Goal: Book appointment/travel/reservation

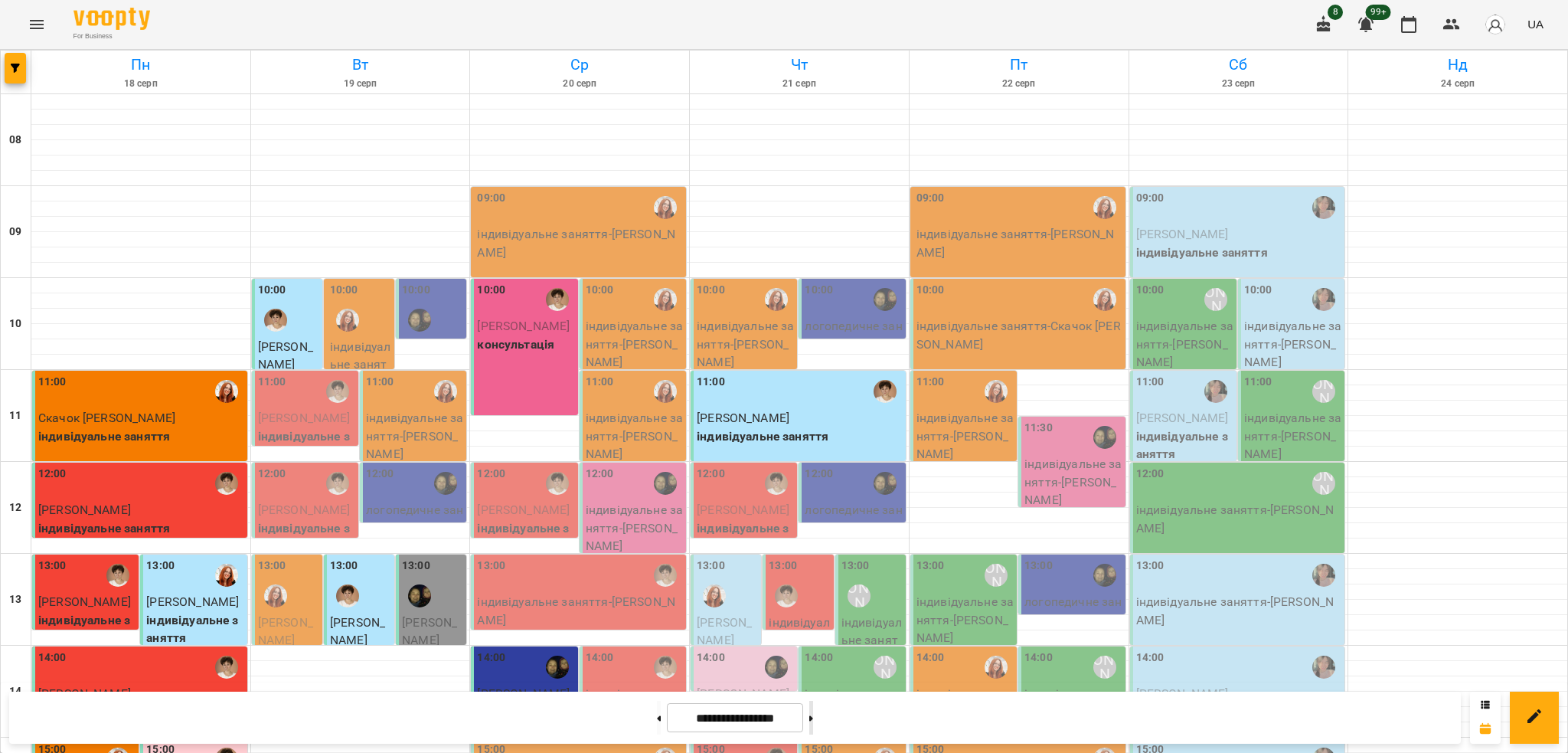
click at [813, 713] on button at bounding box center [811, 717] width 4 height 33
type input "**********"
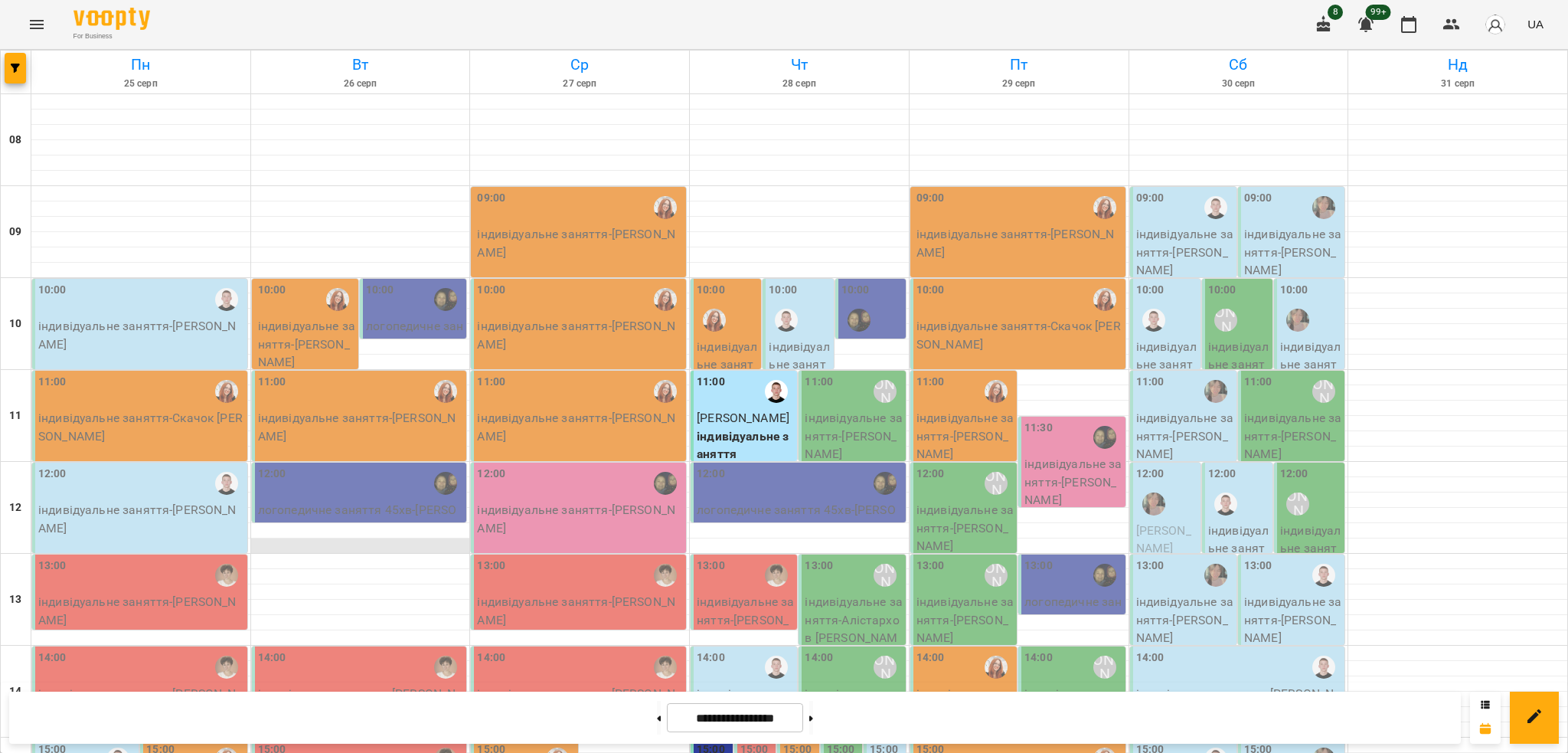
scroll to position [510, 0]
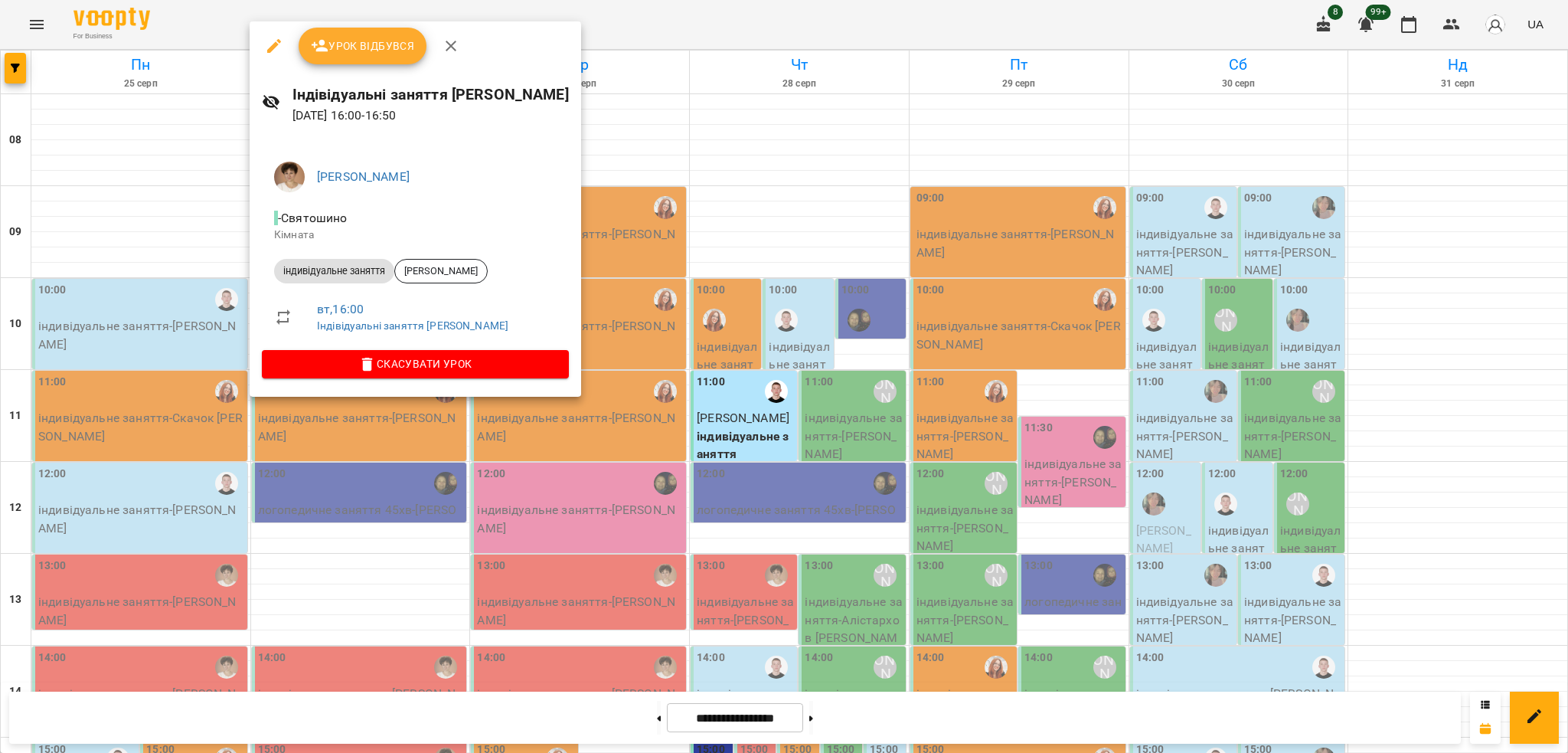
click at [1282, 587] on div at bounding box center [784, 376] width 1568 height 753
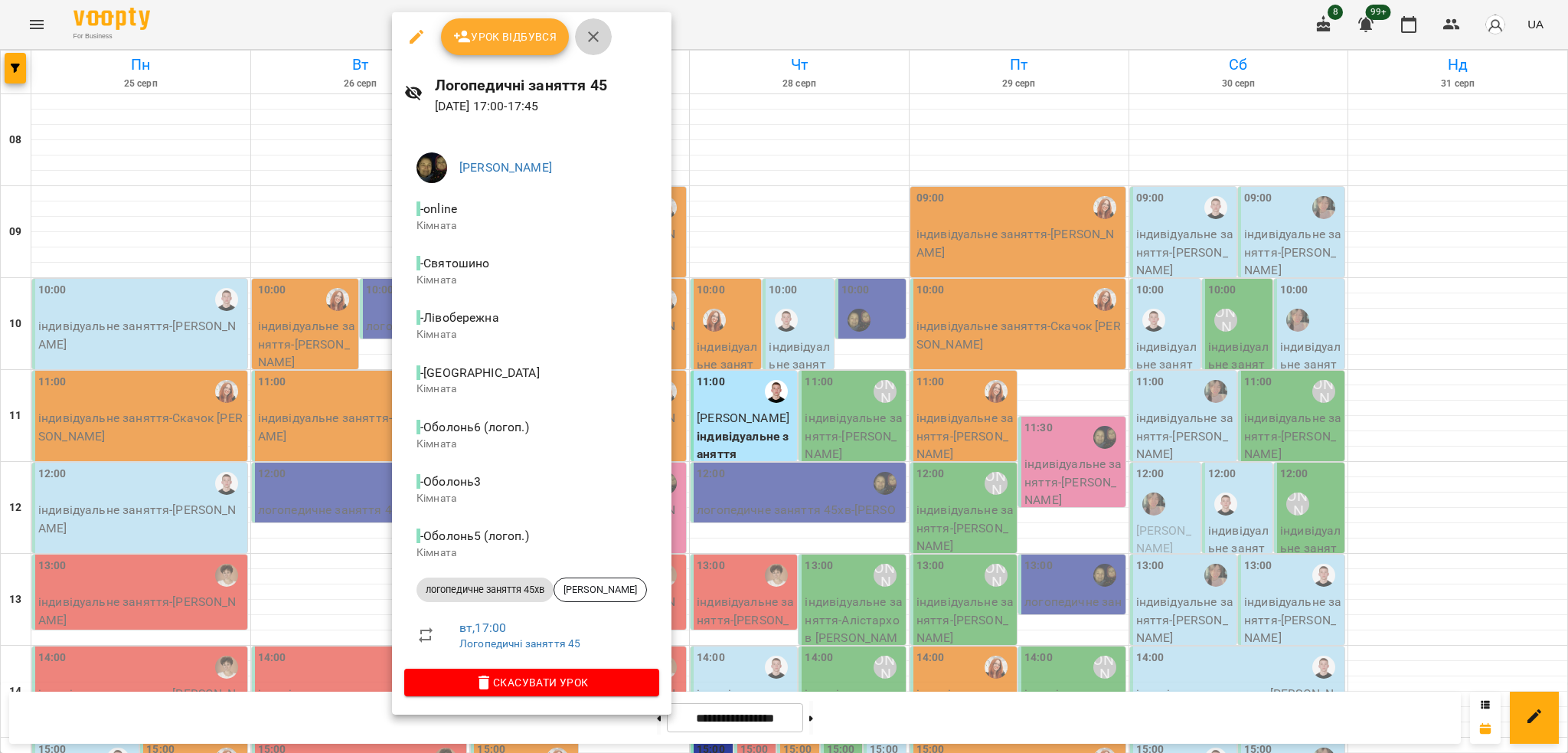
click at [594, 37] on icon "button" at bounding box center [593, 37] width 18 height 18
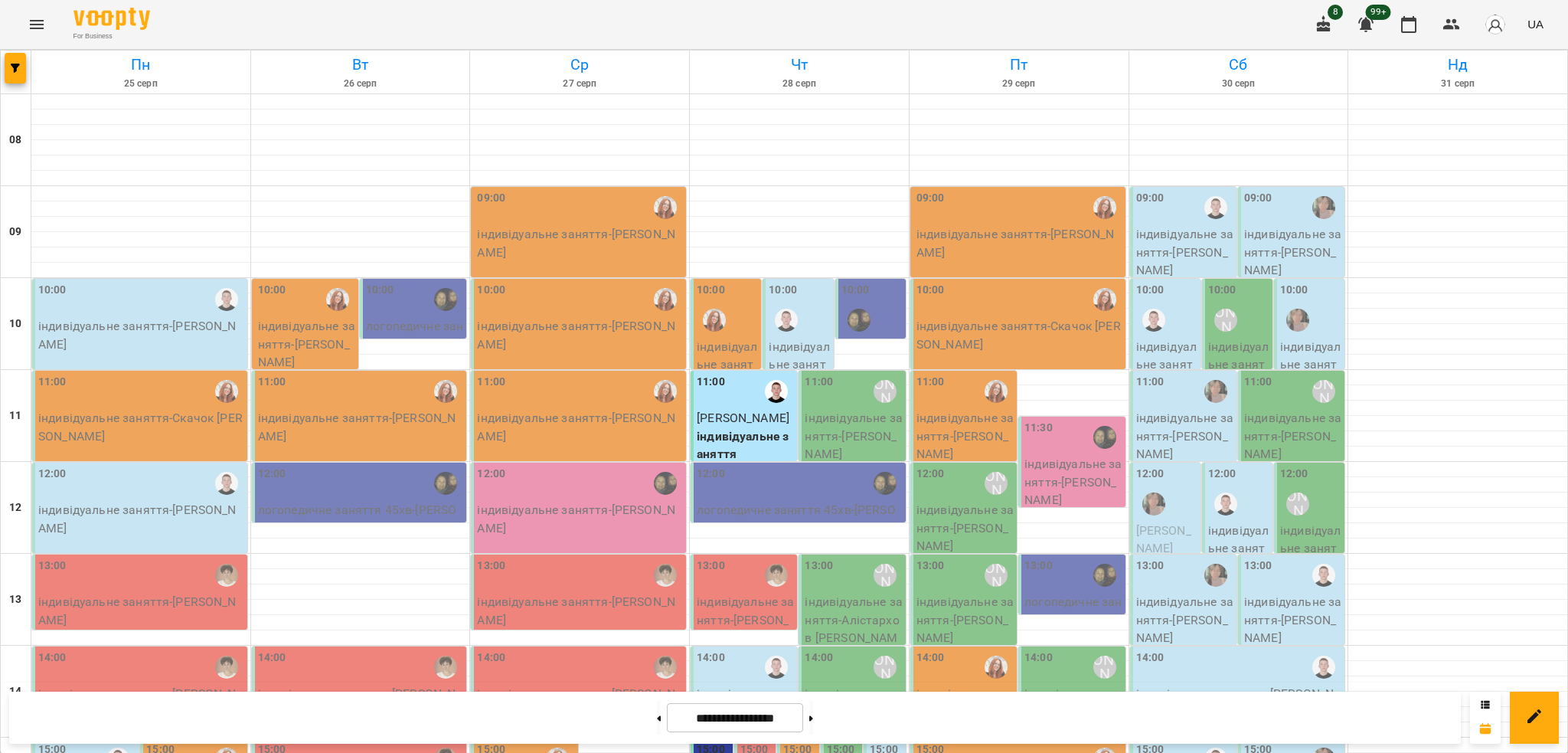
scroll to position [408, 0]
click at [813, 716] on icon at bounding box center [811, 718] width 4 height 6
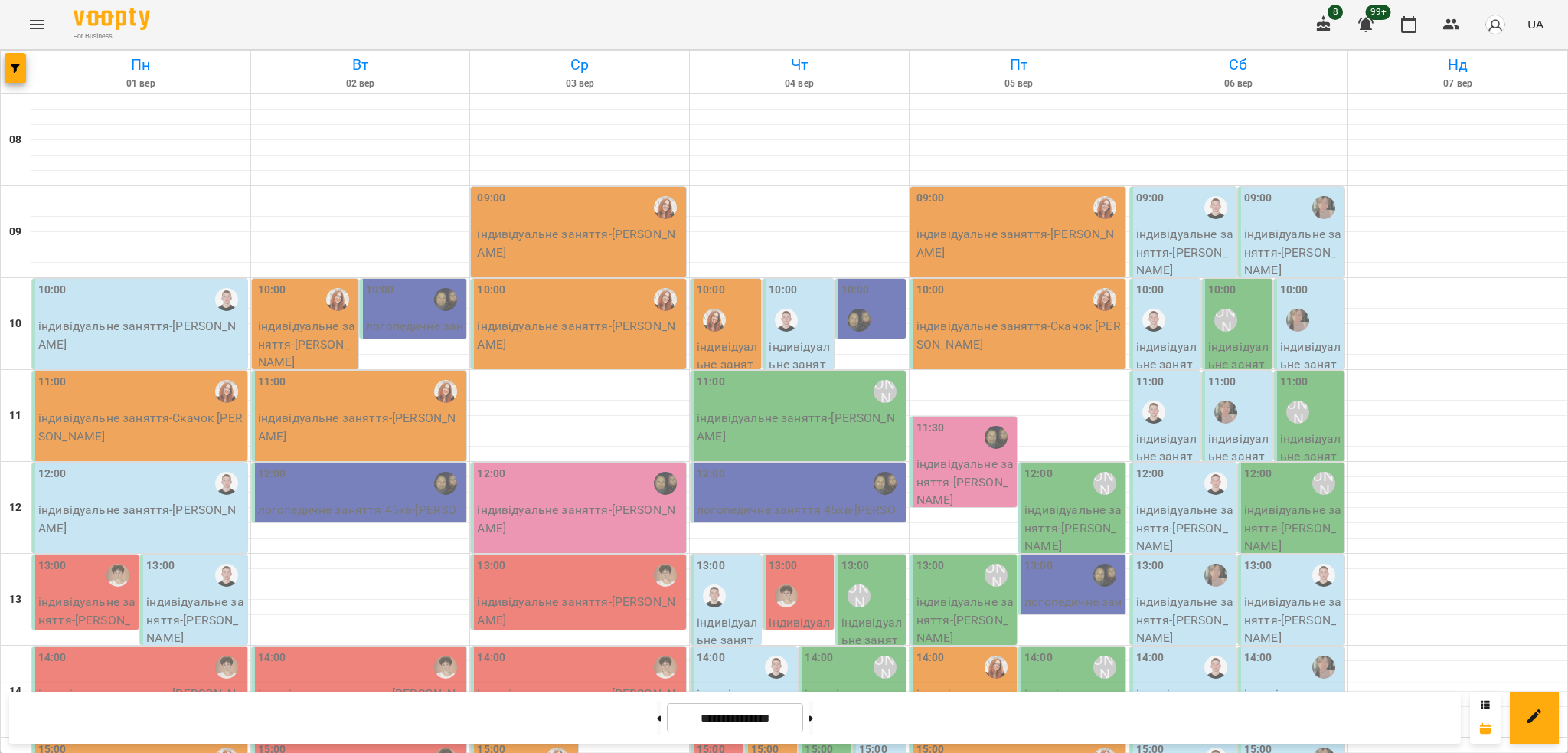
scroll to position [0, 0]
click at [813, 719] on button at bounding box center [811, 717] width 4 height 33
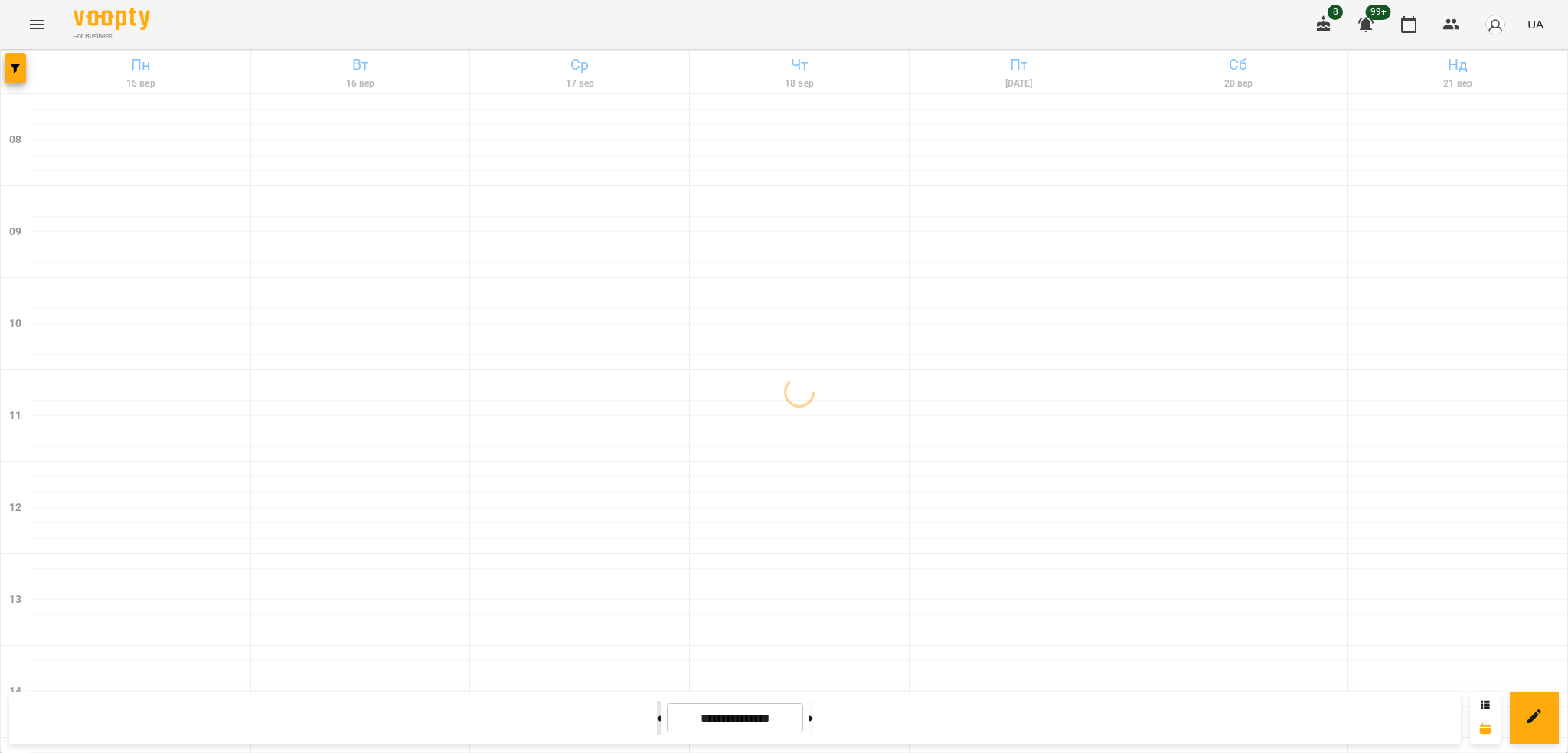
click at [657, 719] on button at bounding box center [659, 717] width 4 height 33
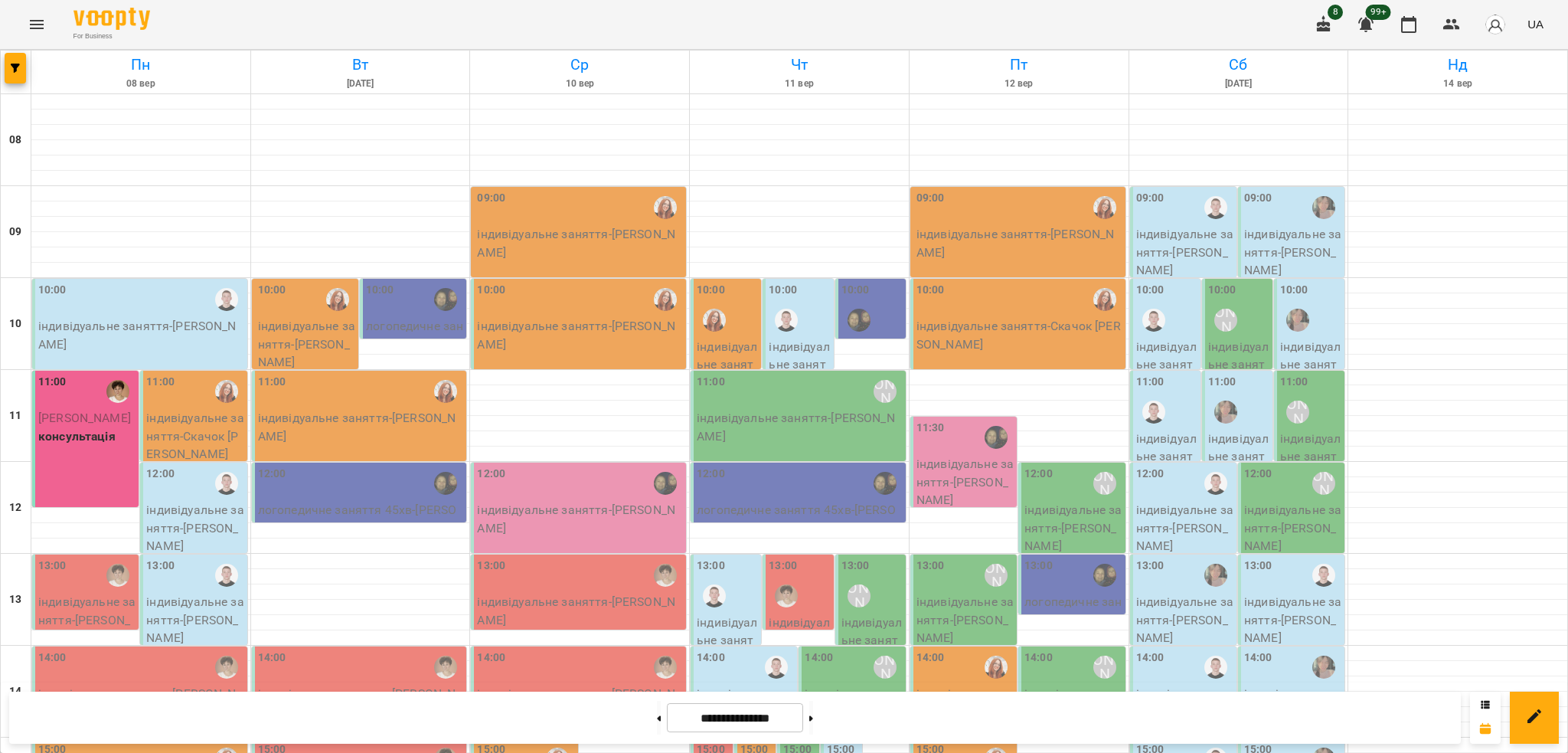
scroll to position [102, 0]
click at [657, 723] on button at bounding box center [659, 717] width 4 height 33
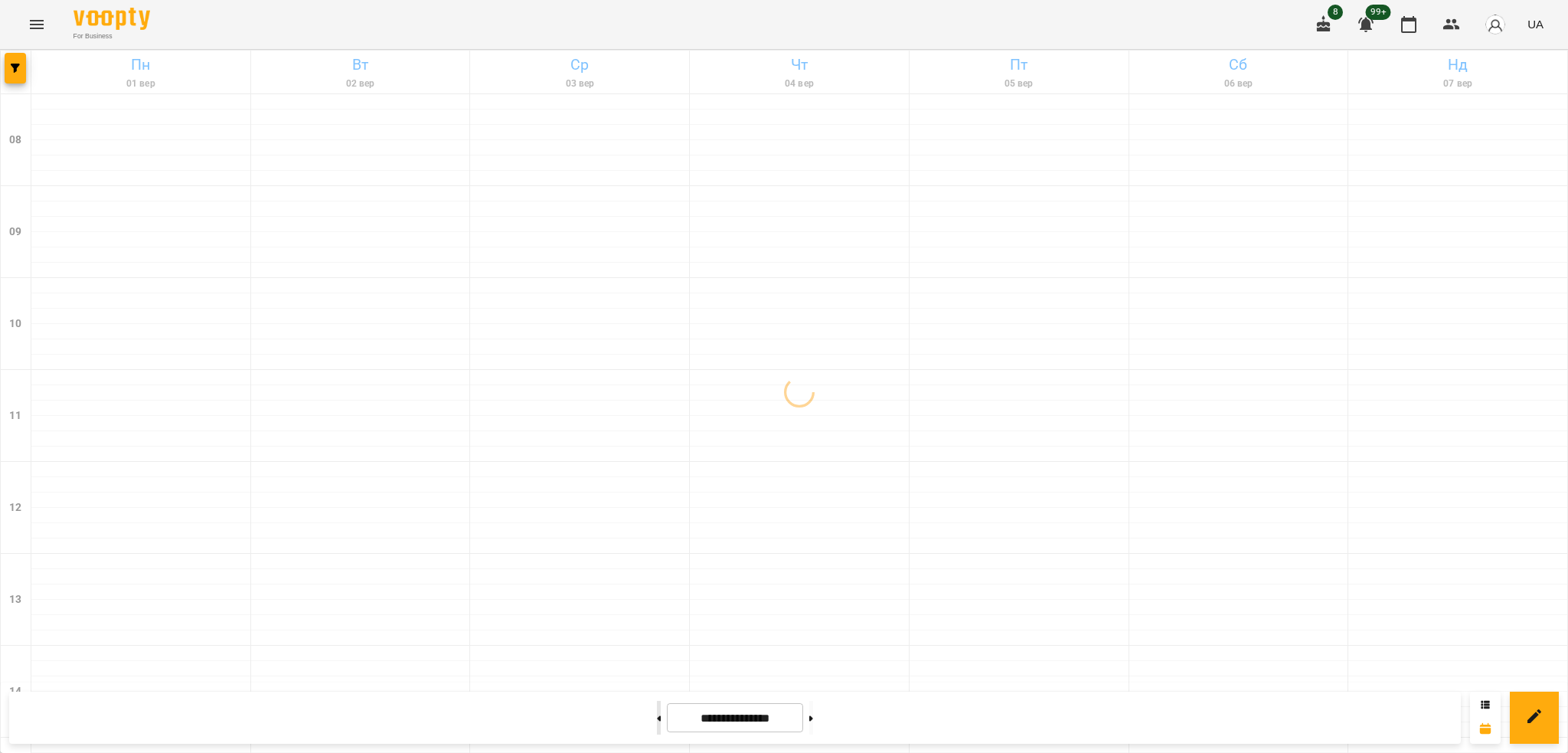
click at [657, 723] on button at bounding box center [659, 717] width 4 height 33
type input "**********"
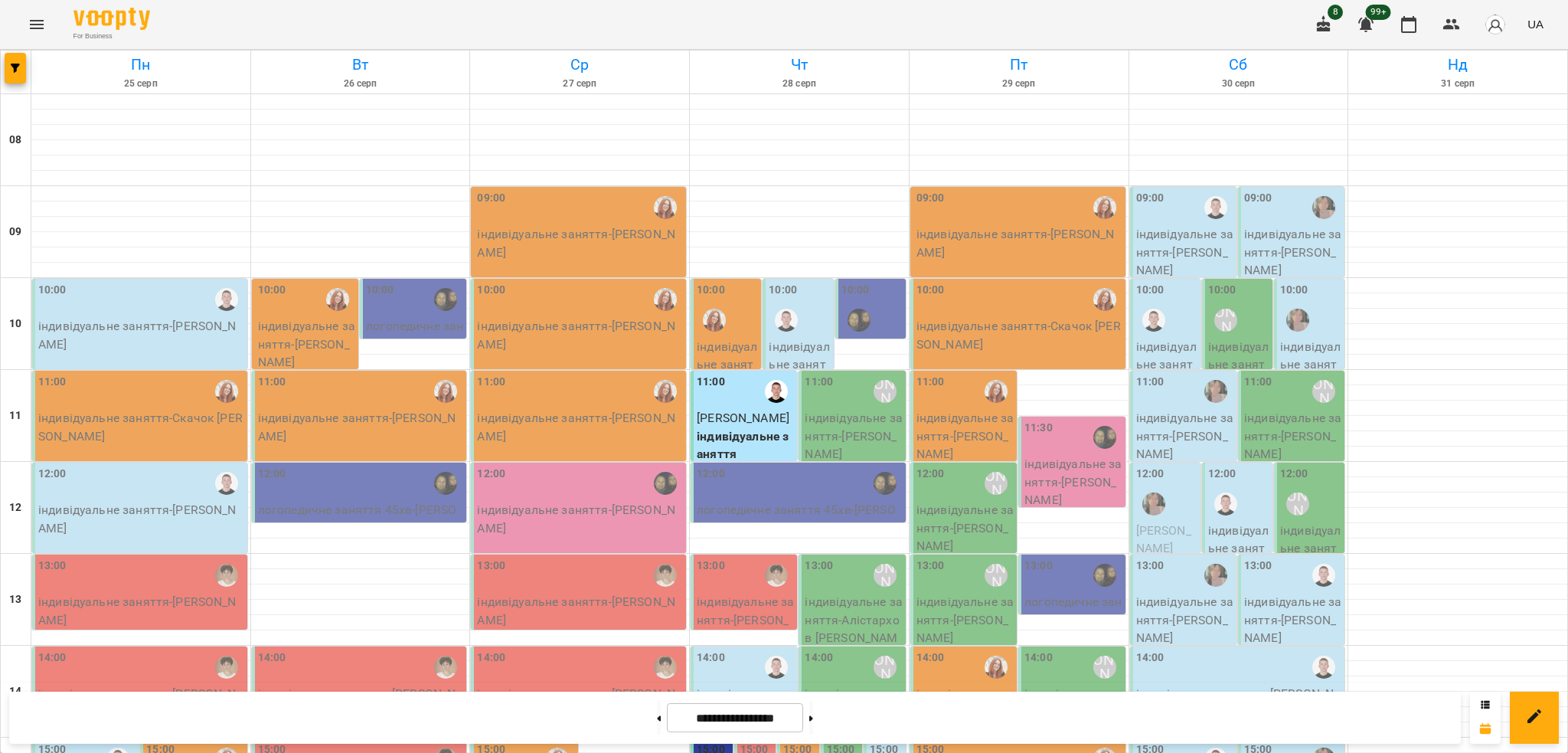
scroll to position [307, 0]
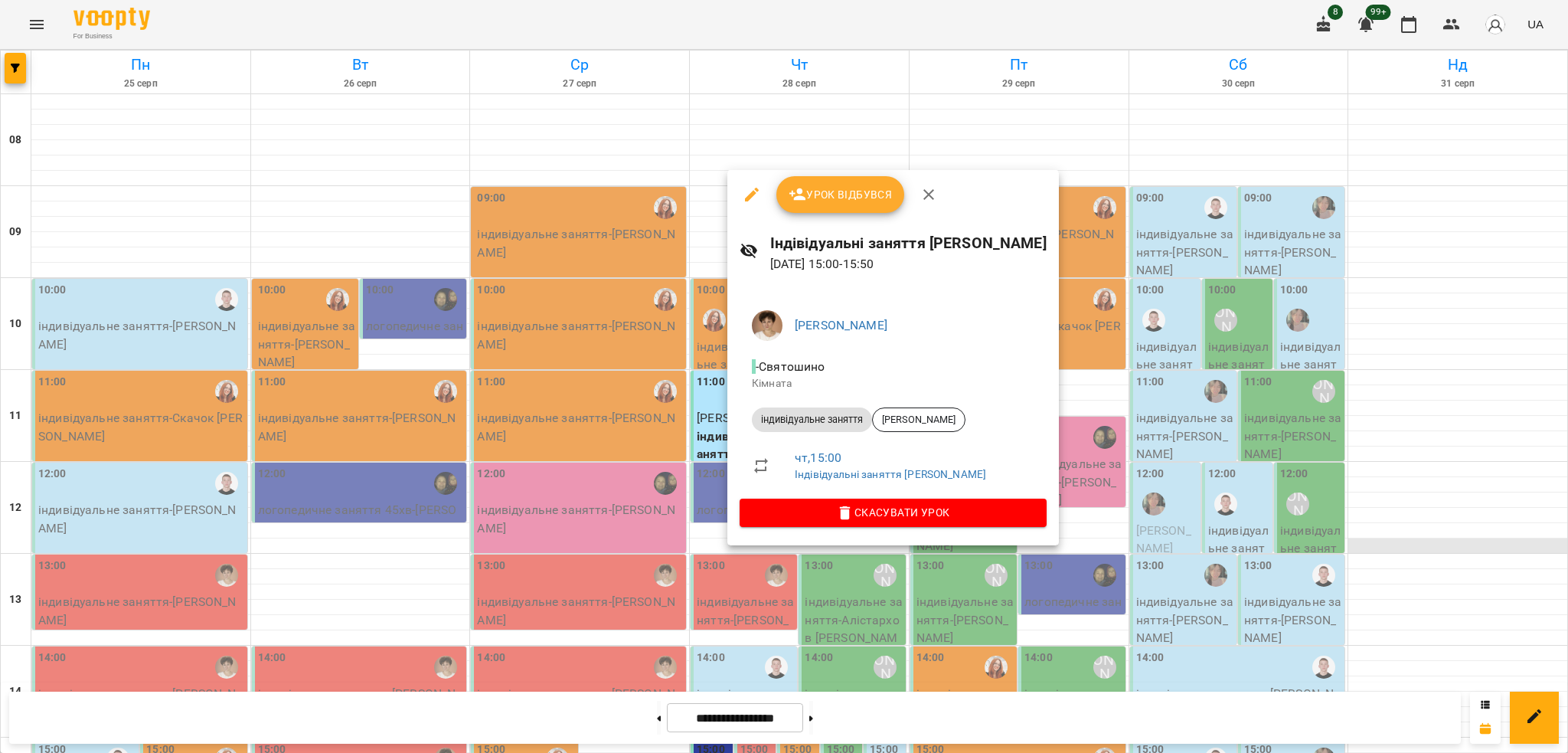
click at [1413, 245] on div at bounding box center [784, 376] width 1568 height 753
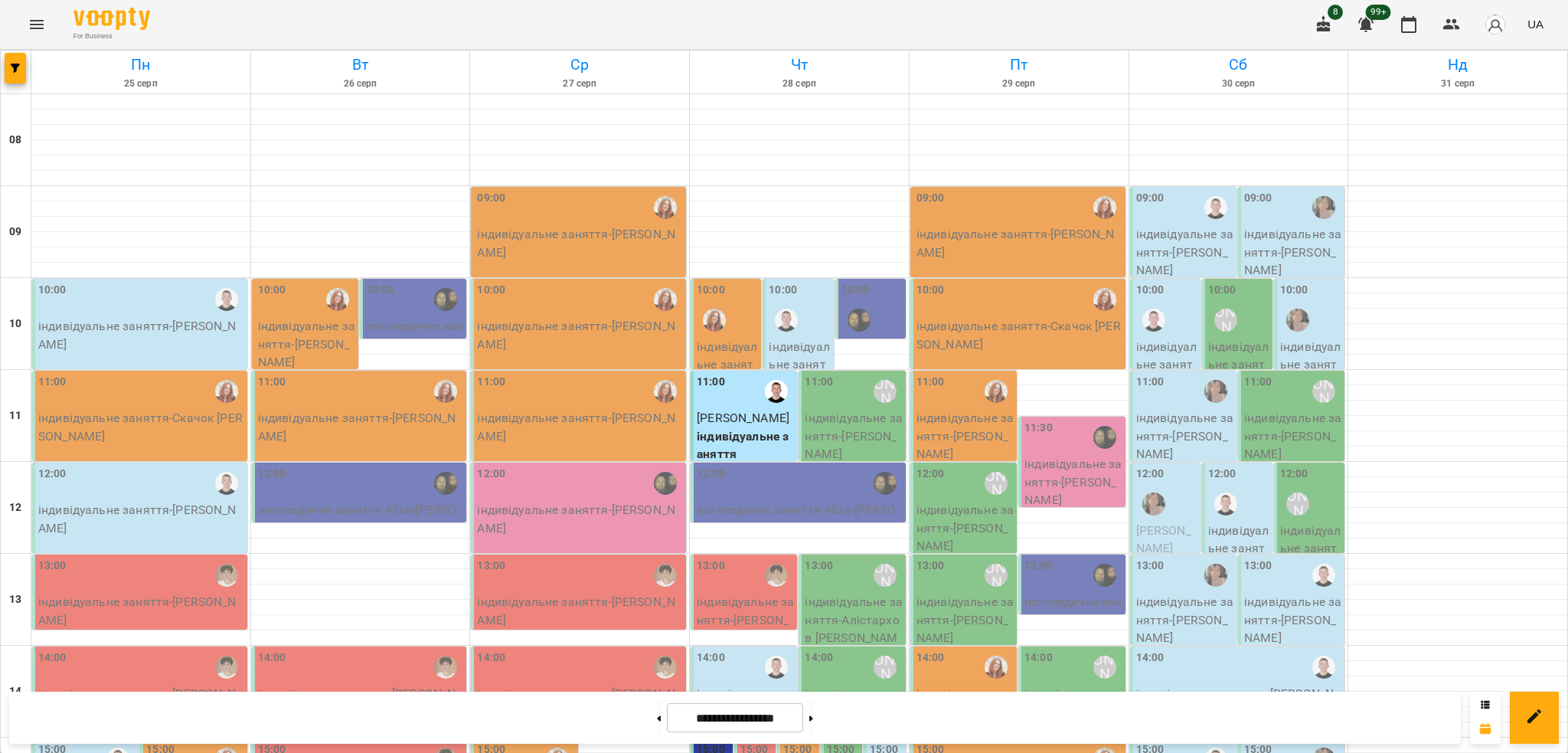
scroll to position [408, 0]
